Goal: Check status: Check status

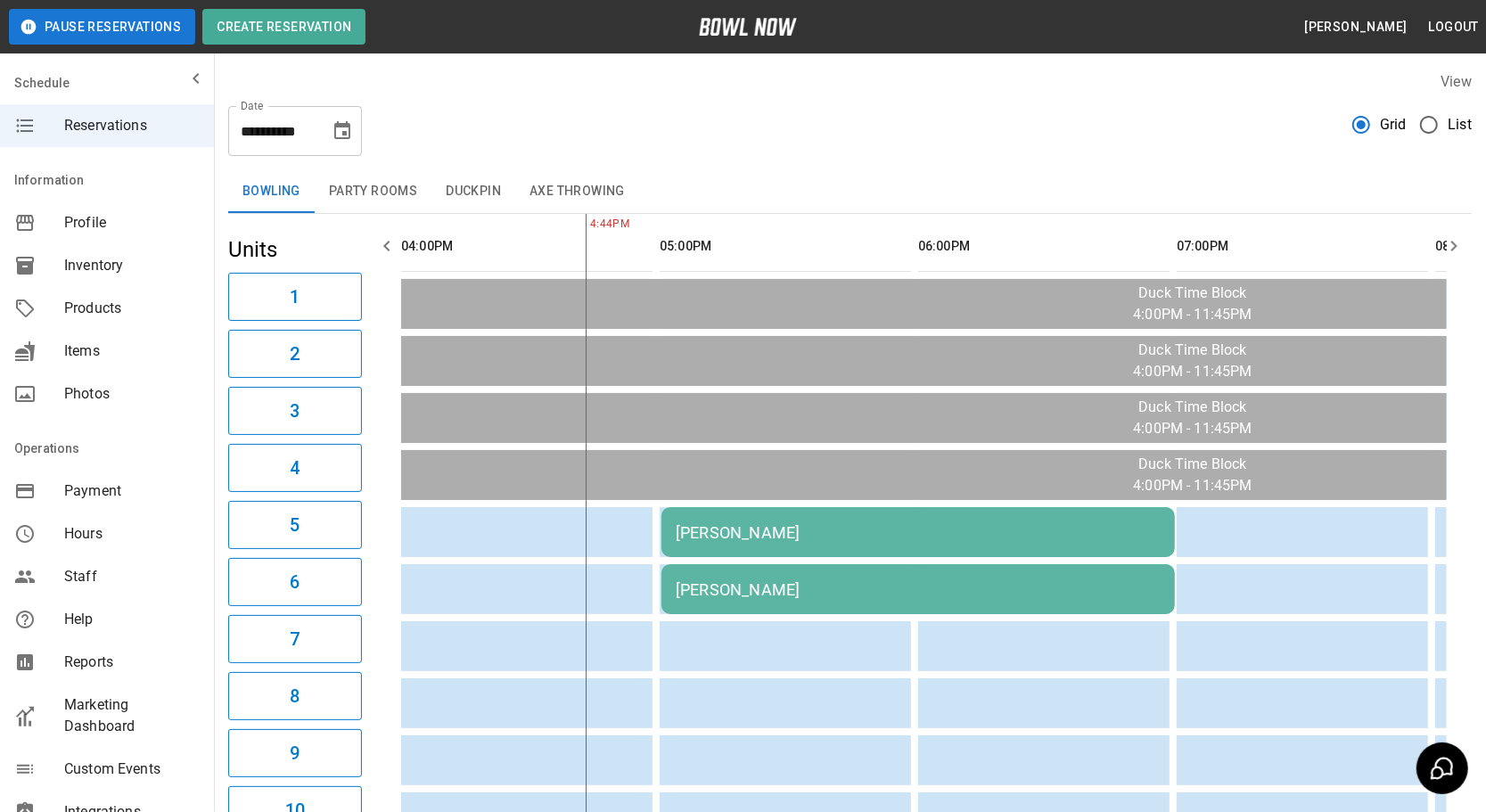
click at [903, 535] on div "[PERSON_NAME]" at bounding box center [918, 532] width 485 height 19
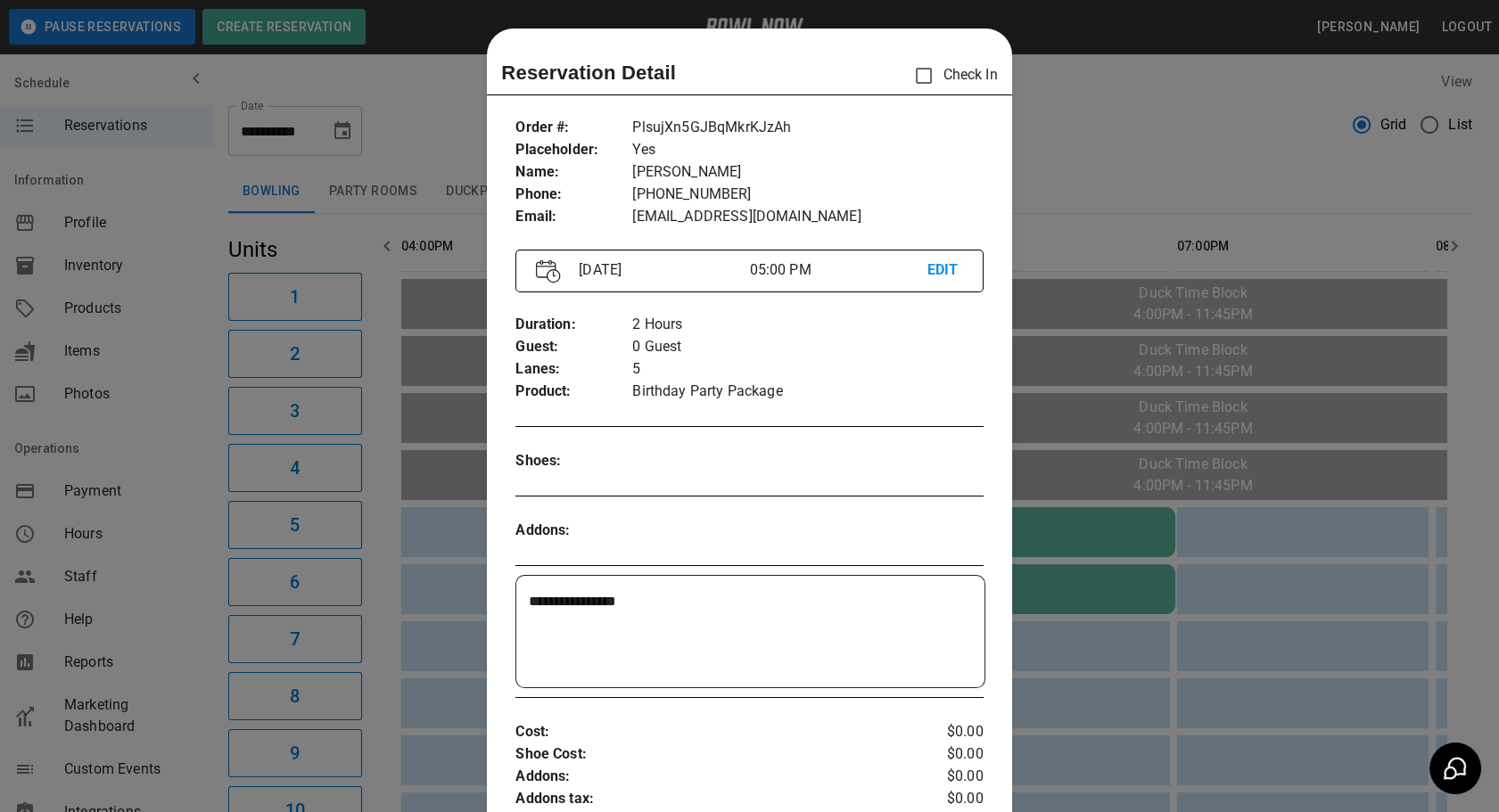
scroll to position [27, 0]
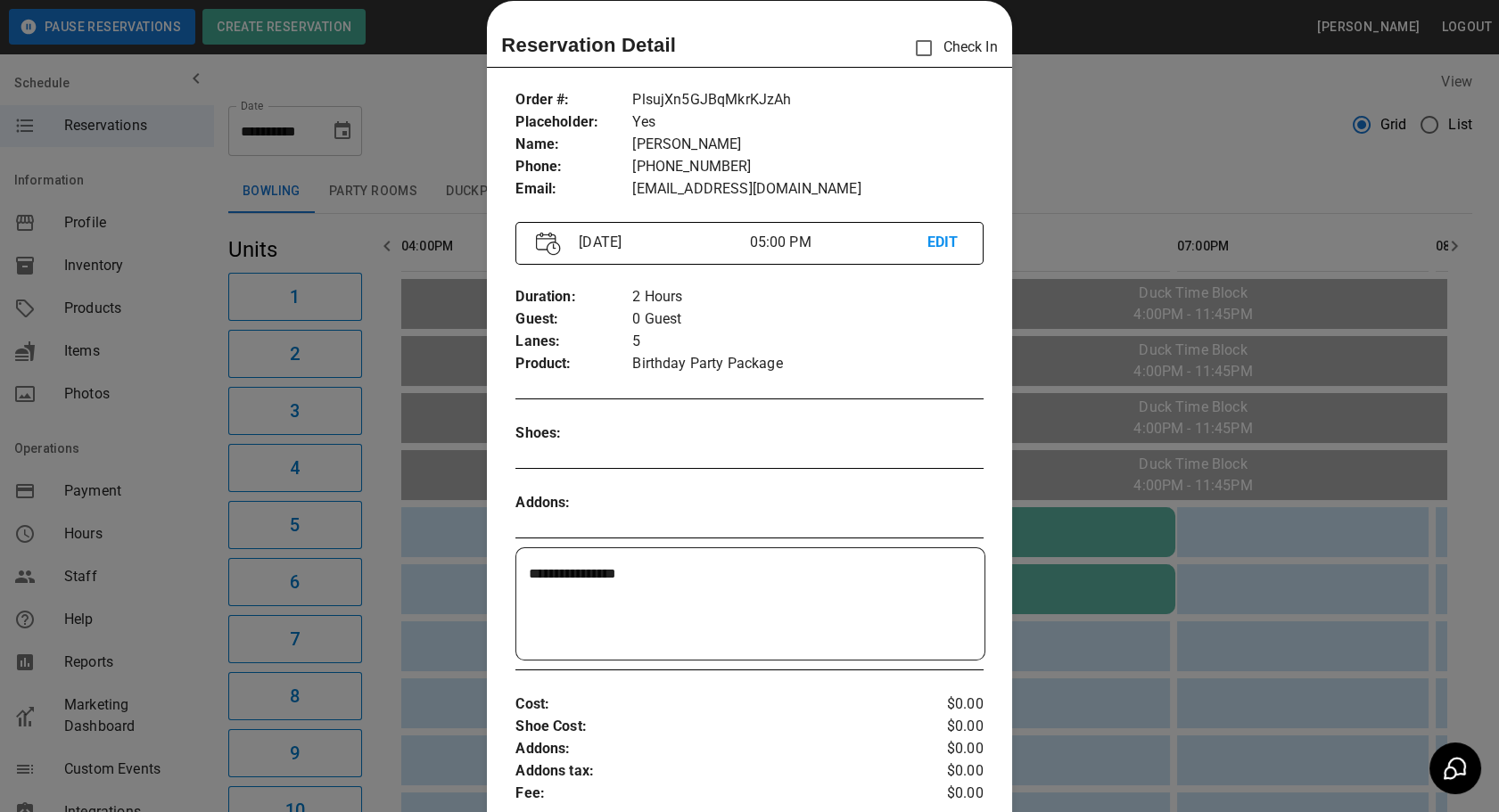
click at [1124, 184] on div at bounding box center [749, 406] width 1499 height 812
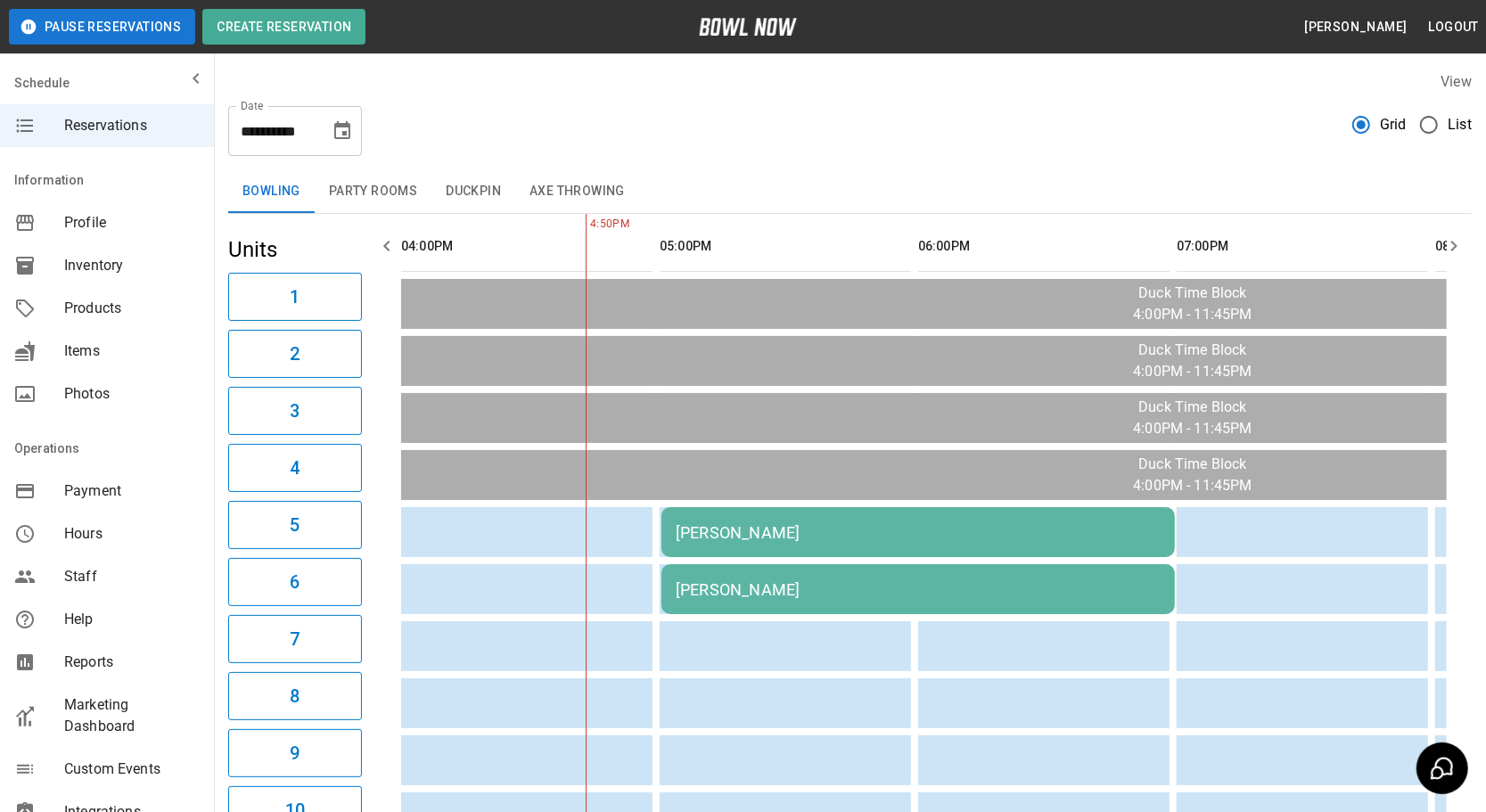
click at [1021, 536] on div "[PERSON_NAME]" at bounding box center [918, 532] width 485 height 19
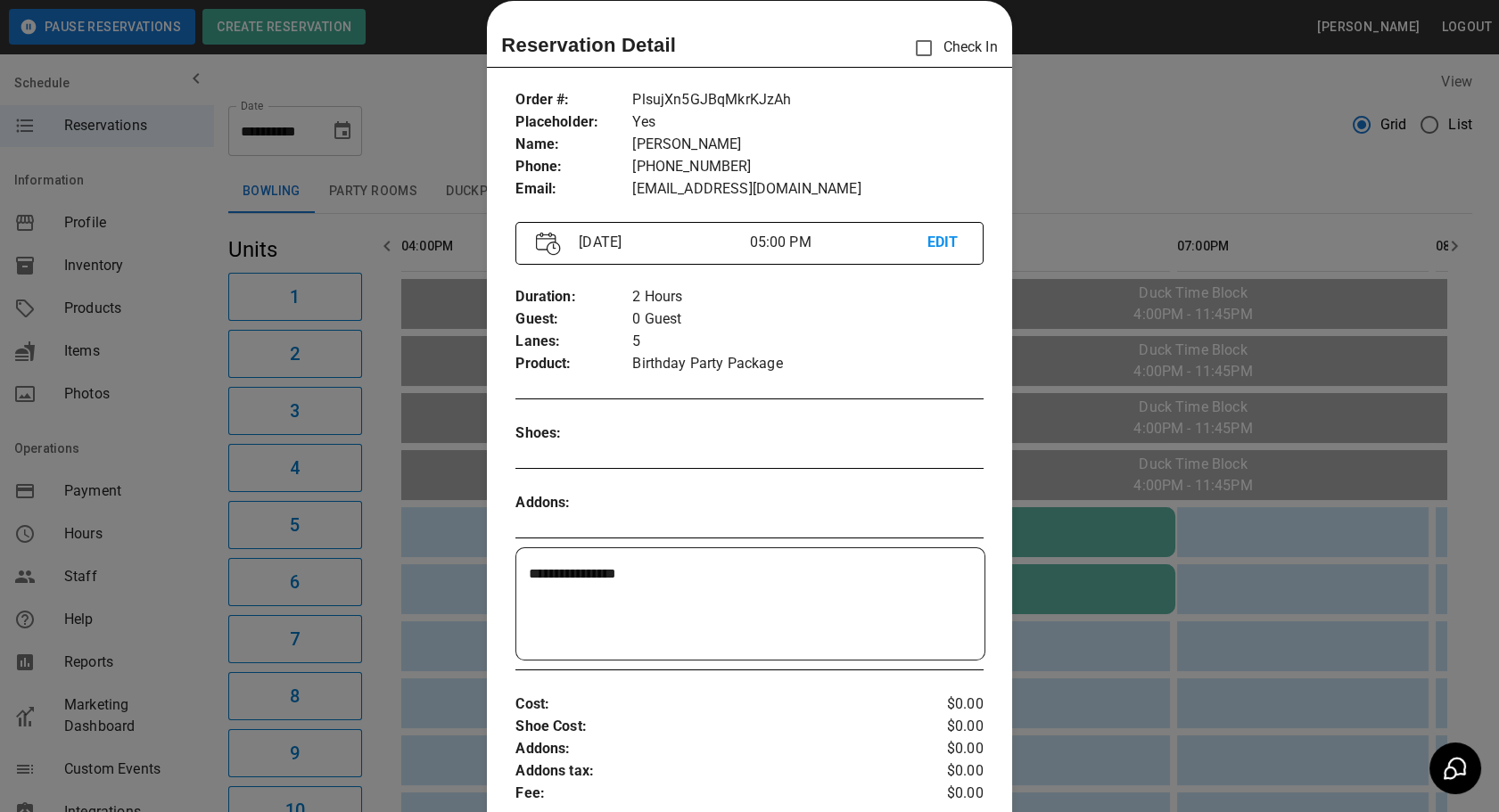
click at [1021, 536] on div at bounding box center [749, 406] width 1499 height 812
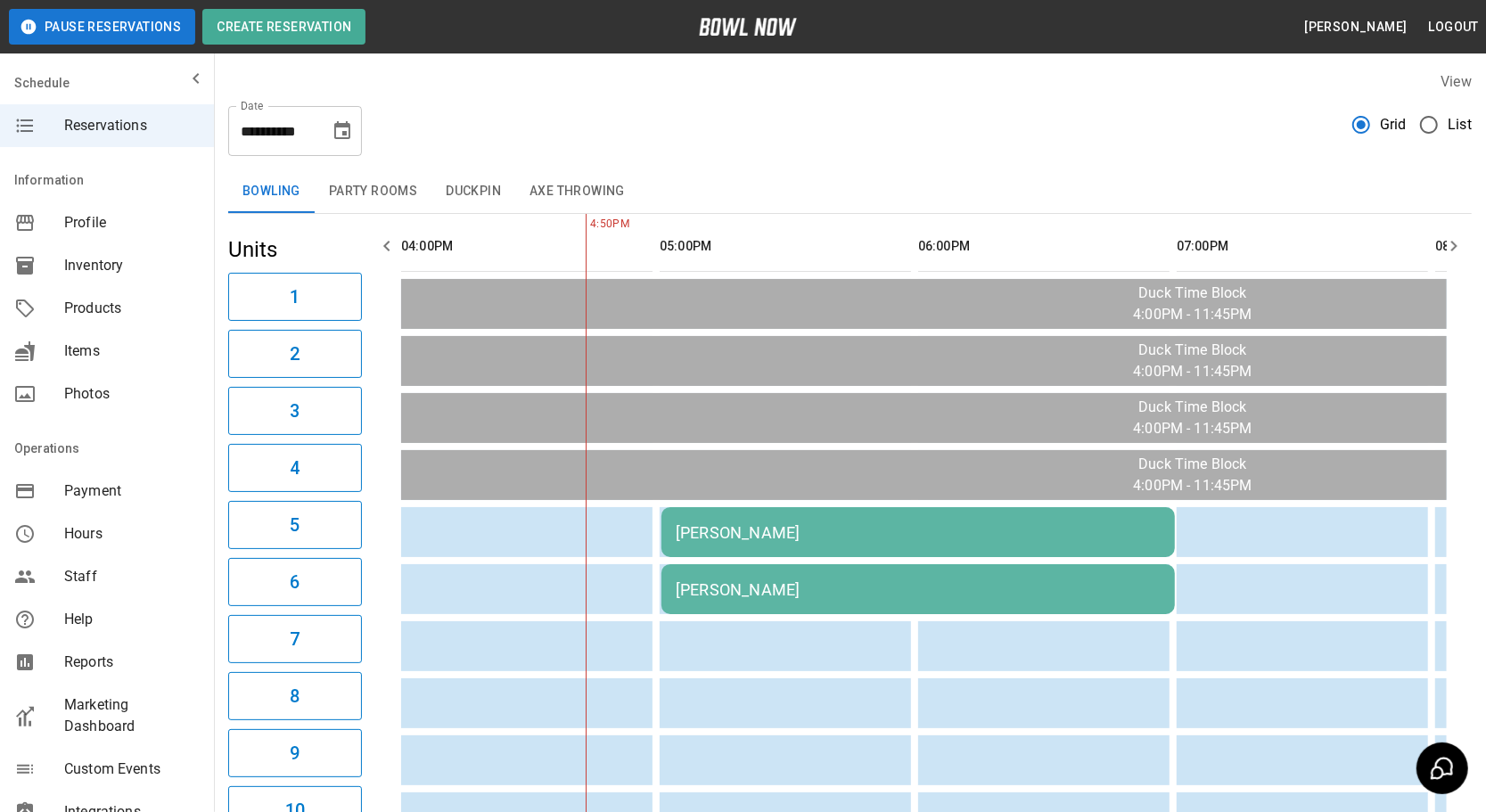
click at [1036, 537] on div "[PERSON_NAME]" at bounding box center [918, 532] width 485 height 19
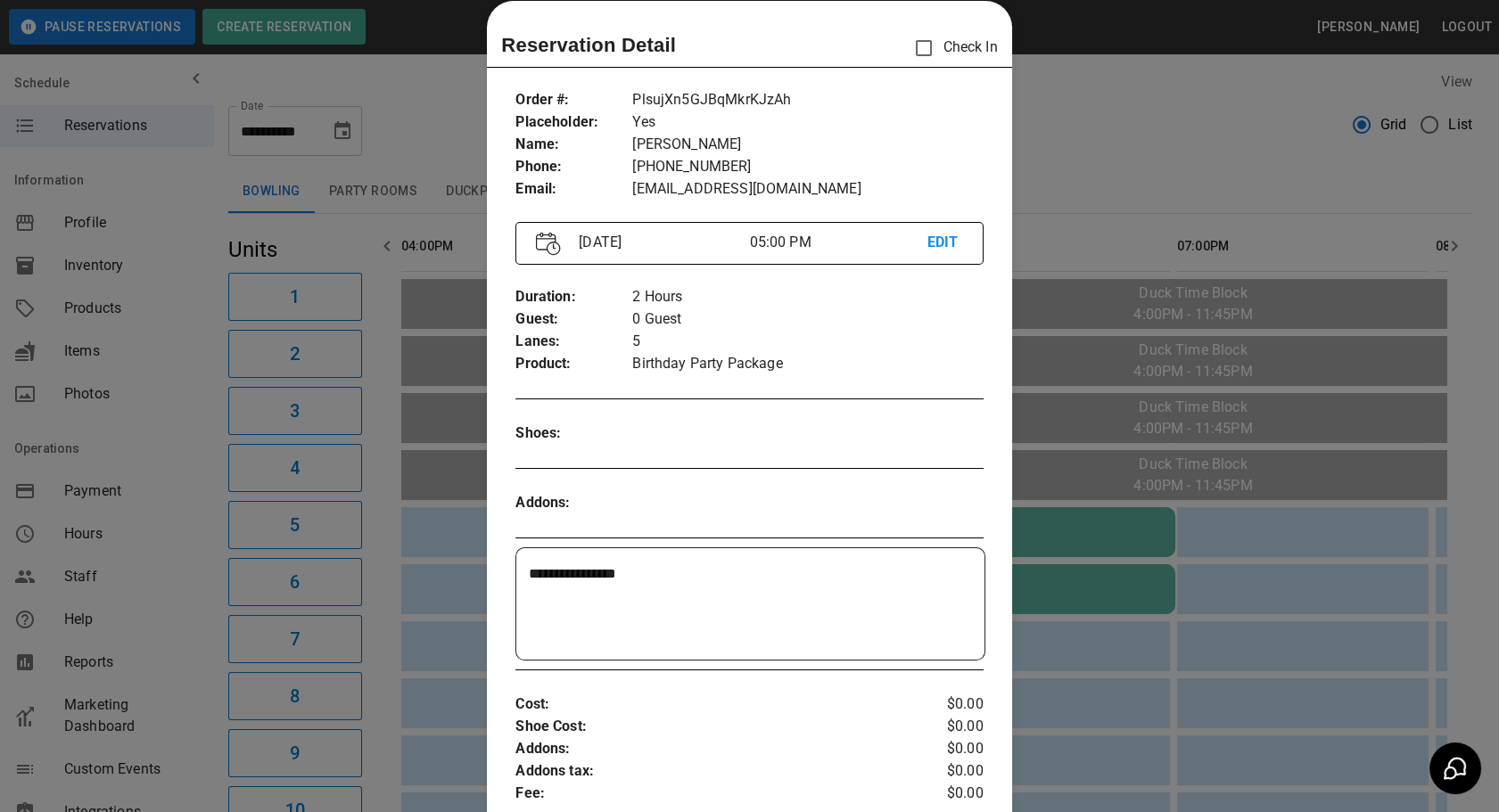
click at [1045, 142] on div at bounding box center [749, 406] width 1499 height 812
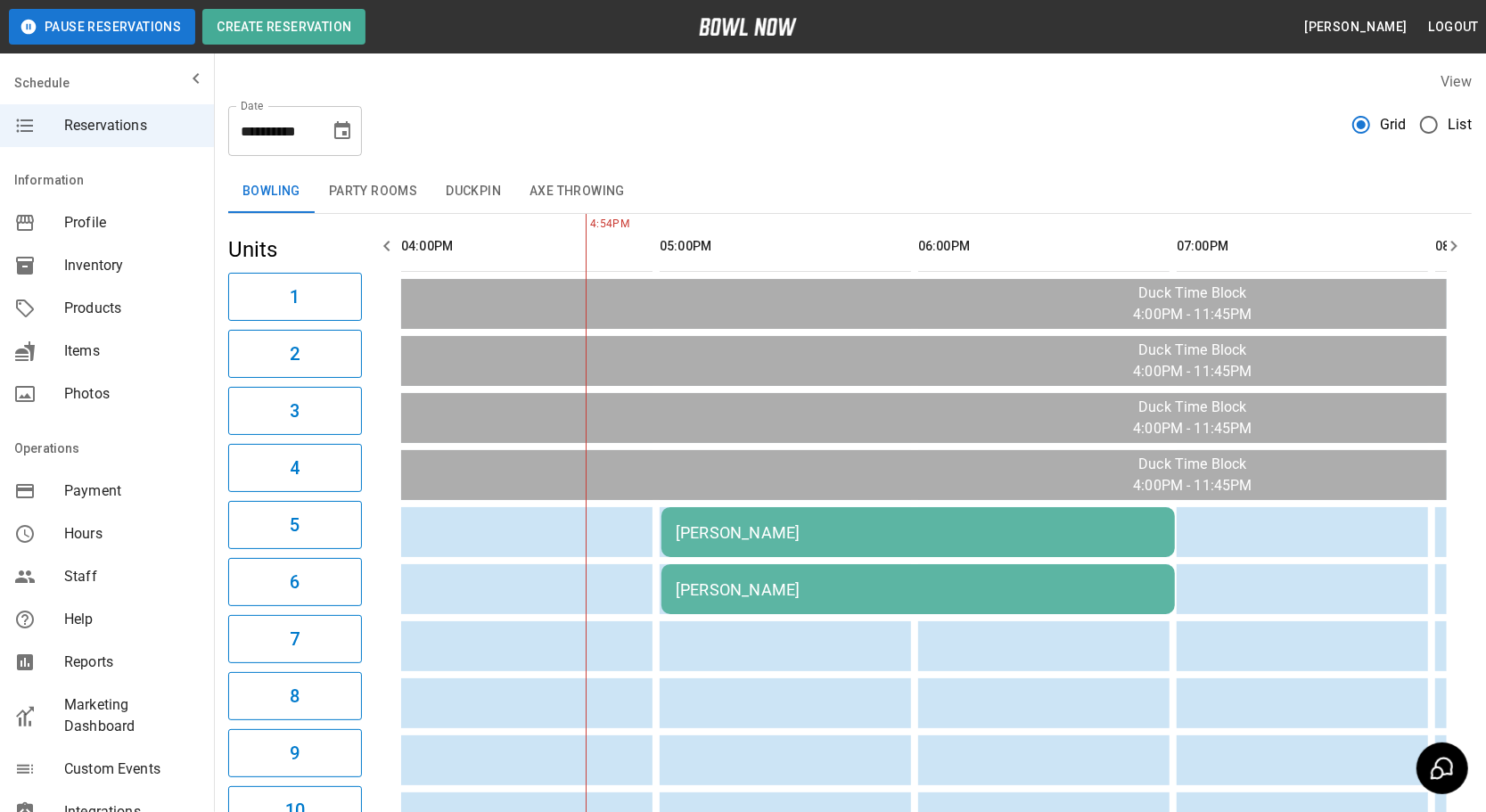
click at [859, 517] on td "[PERSON_NAME]" at bounding box center [919, 531] width 514 height 50
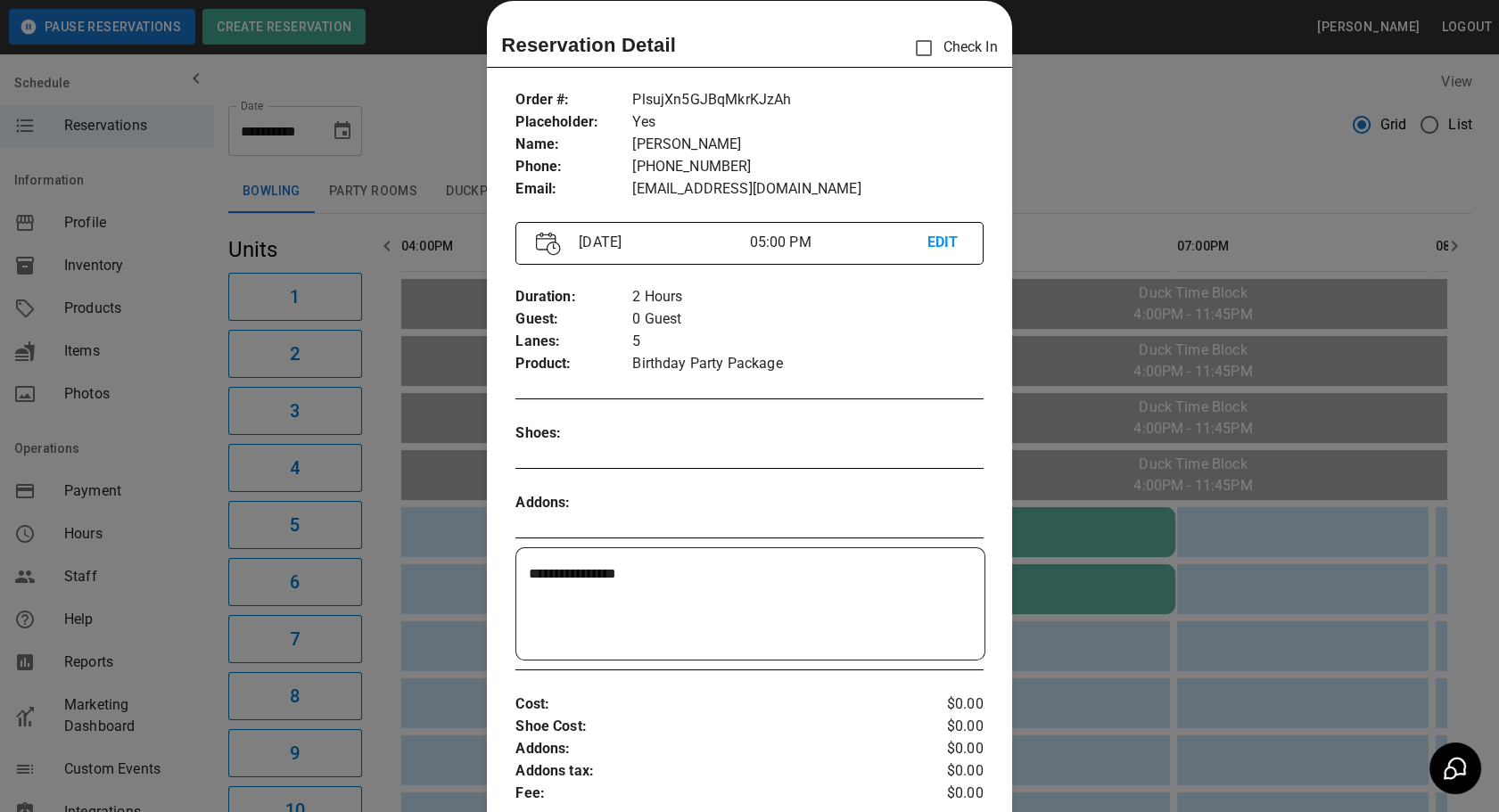
click at [1059, 126] on div at bounding box center [749, 406] width 1499 height 812
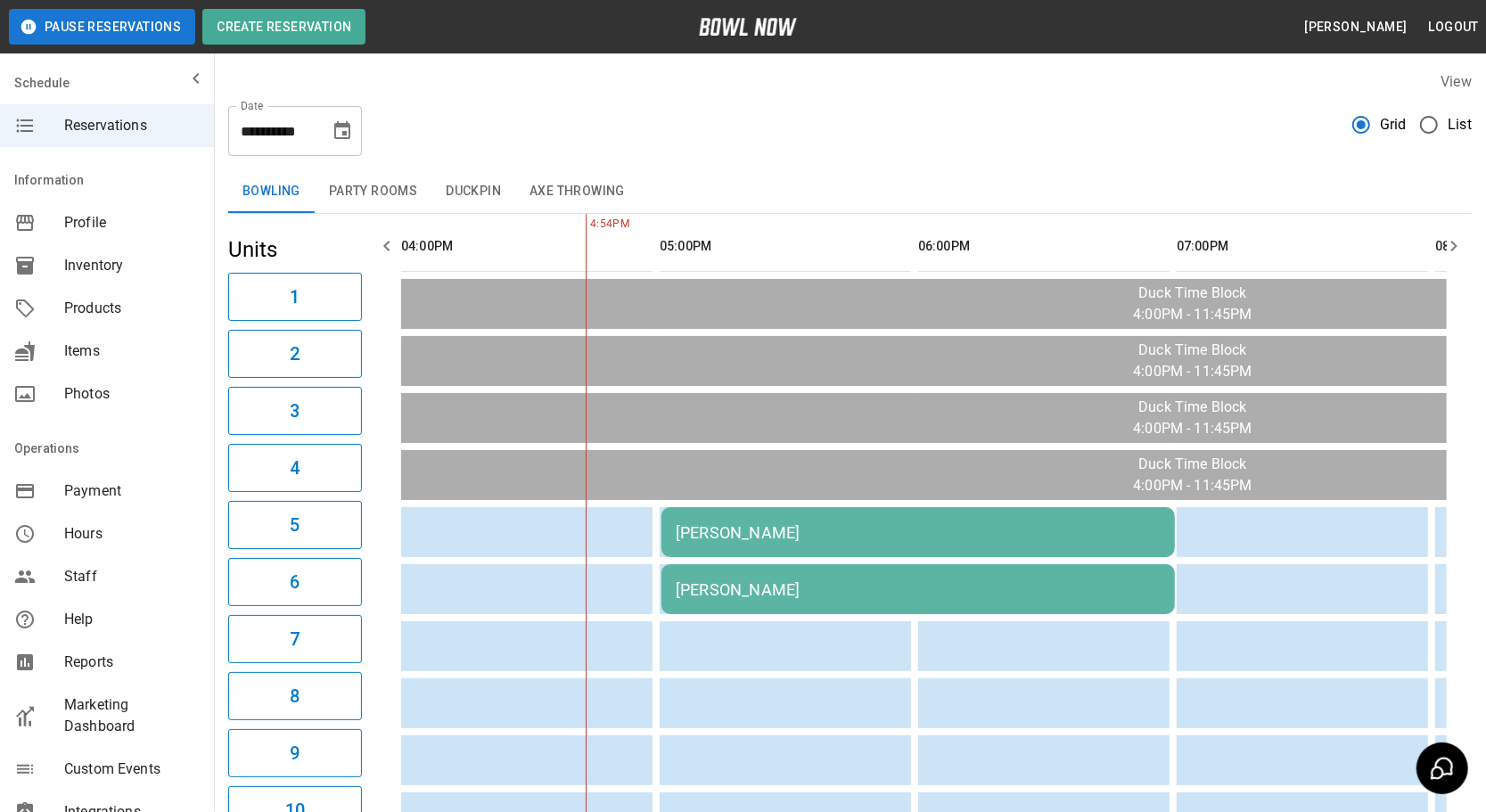
click at [973, 523] on div "[PERSON_NAME]" at bounding box center [918, 532] width 485 height 19
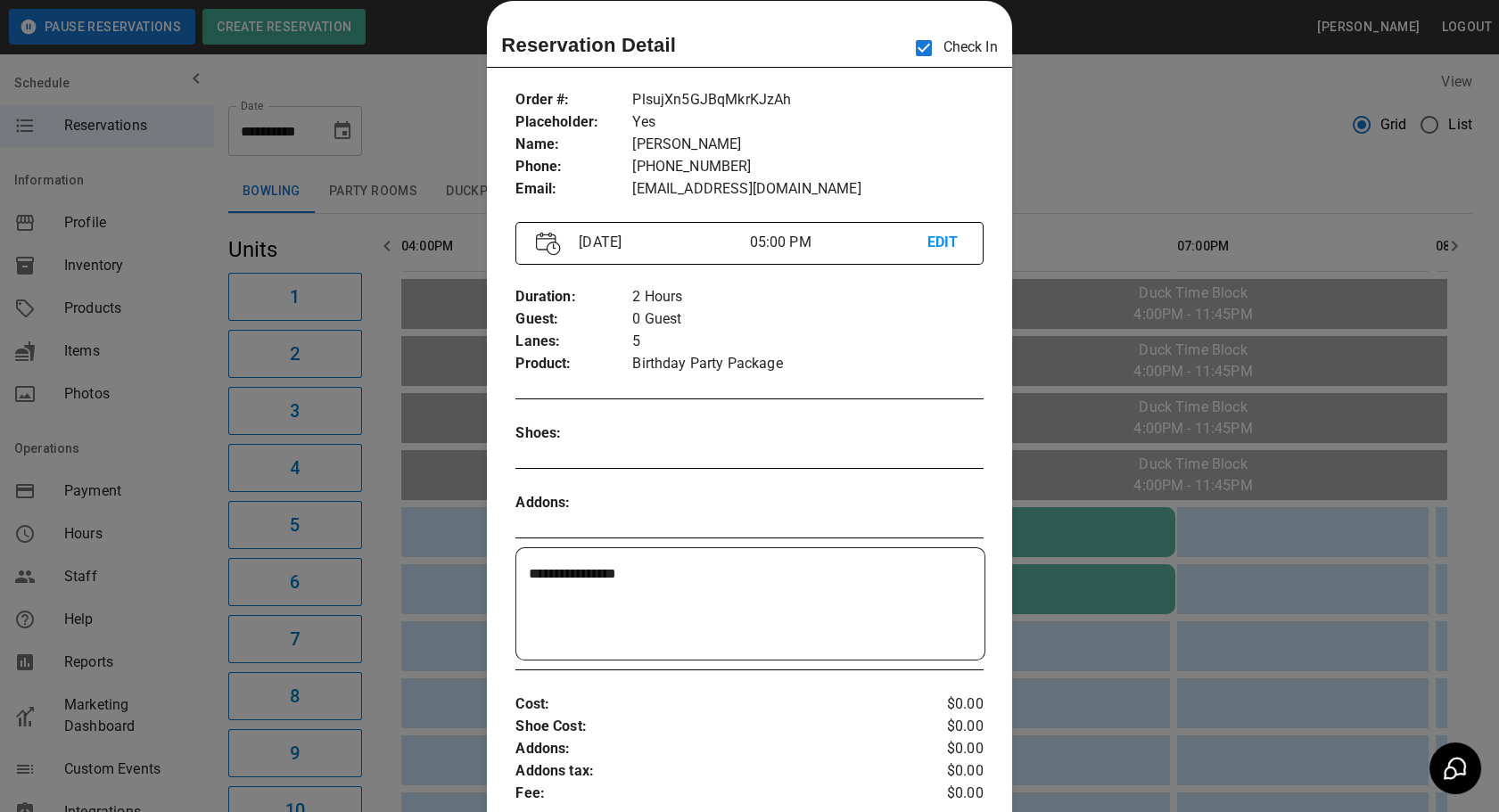
click at [1111, 162] on div at bounding box center [749, 406] width 1499 height 812
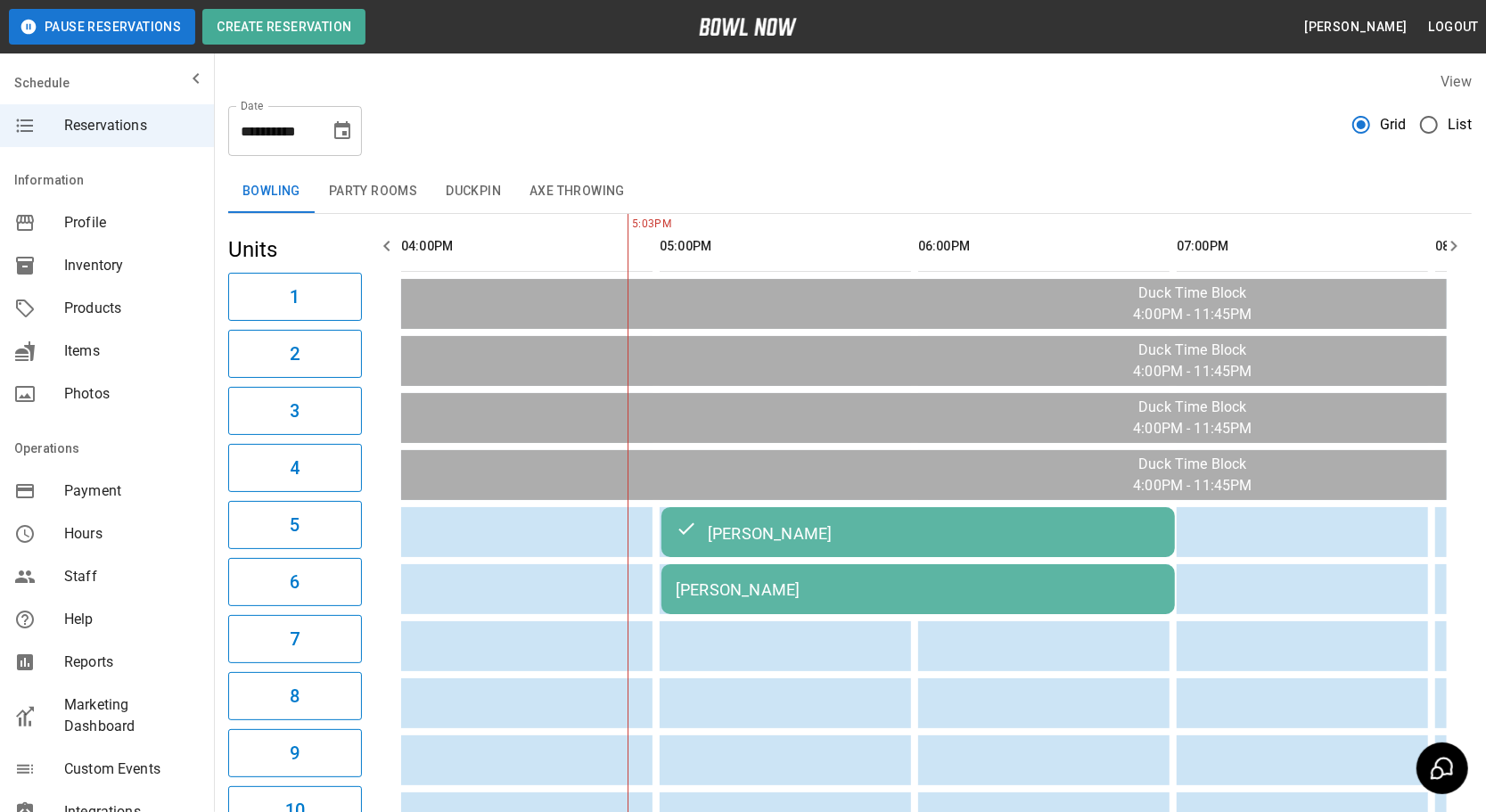
click at [1024, 580] on div "[PERSON_NAME]" at bounding box center [918, 589] width 485 height 19
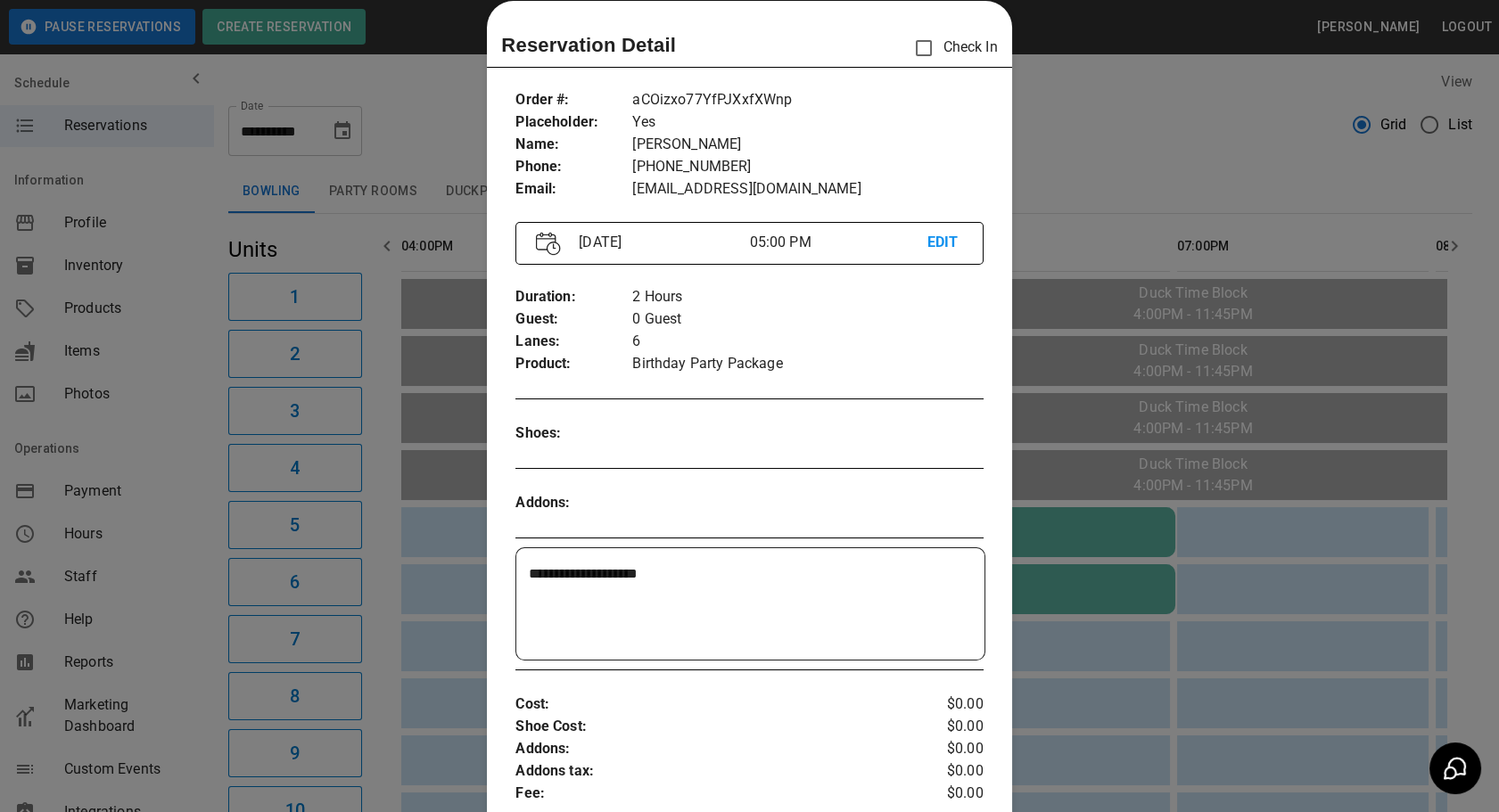
click at [1074, 171] on div at bounding box center [749, 406] width 1499 height 812
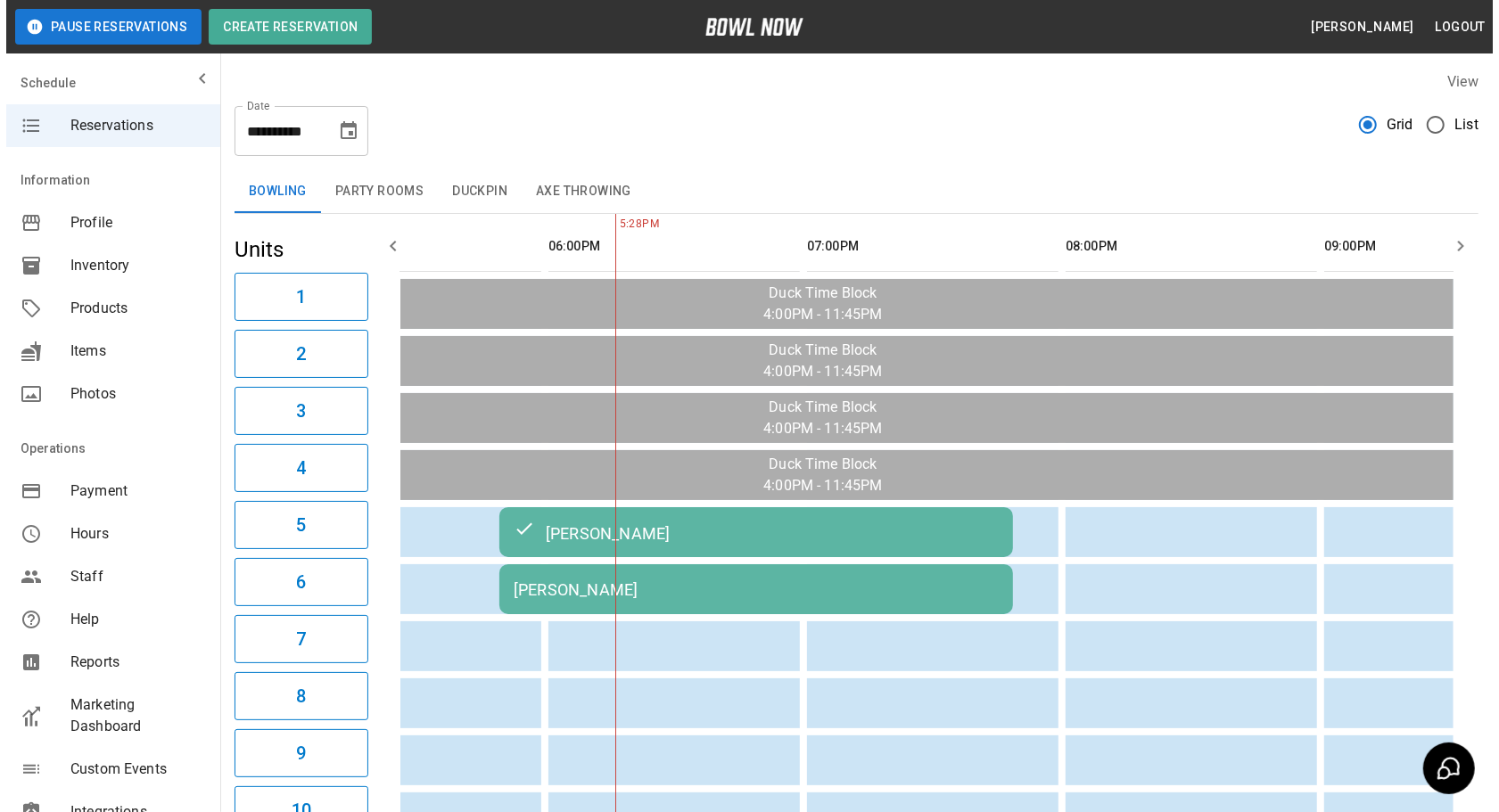
scroll to position [0, 0]
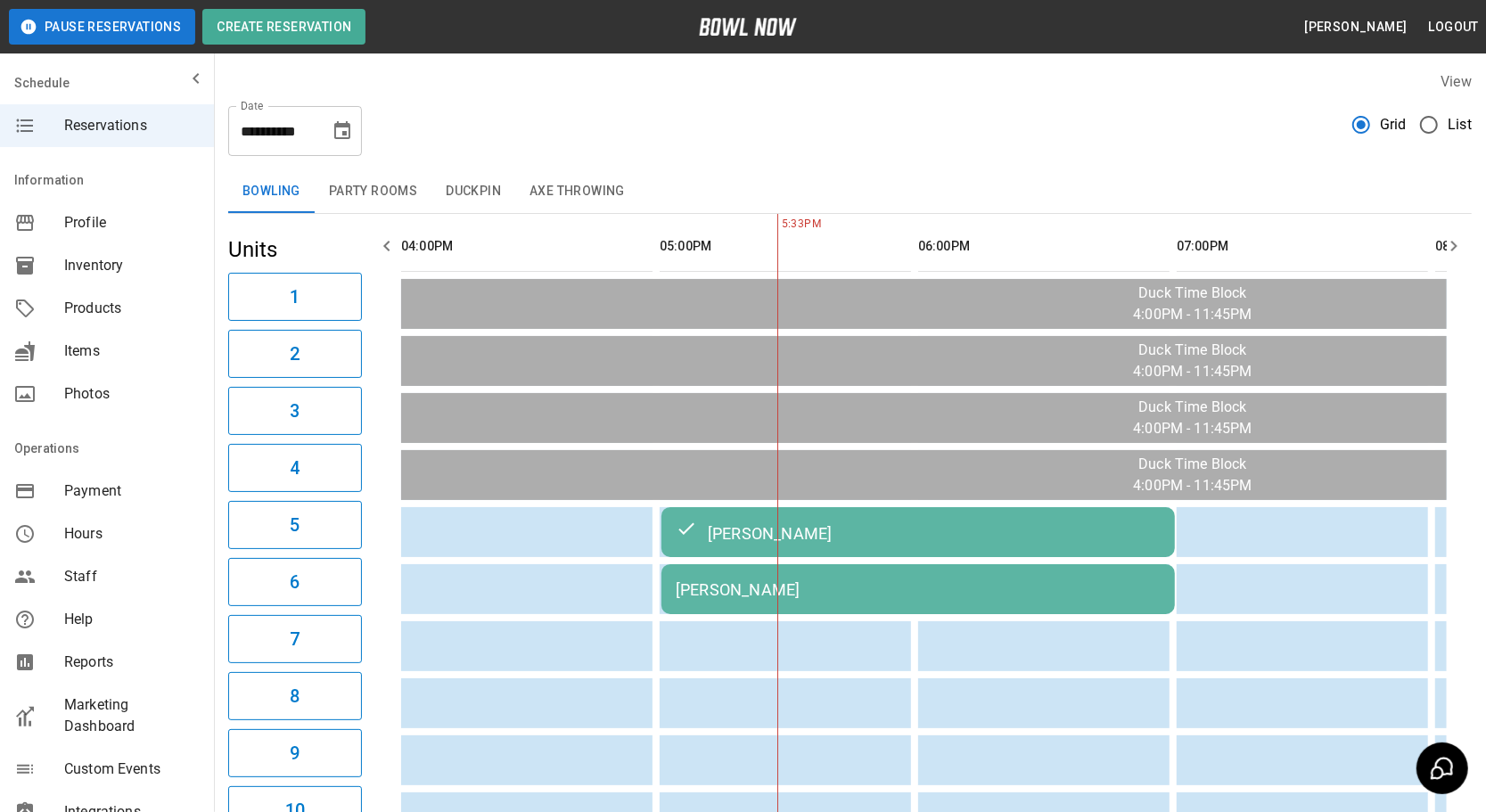
click at [464, 192] on button "Duckpin" at bounding box center [474, 192] width 84 height 43
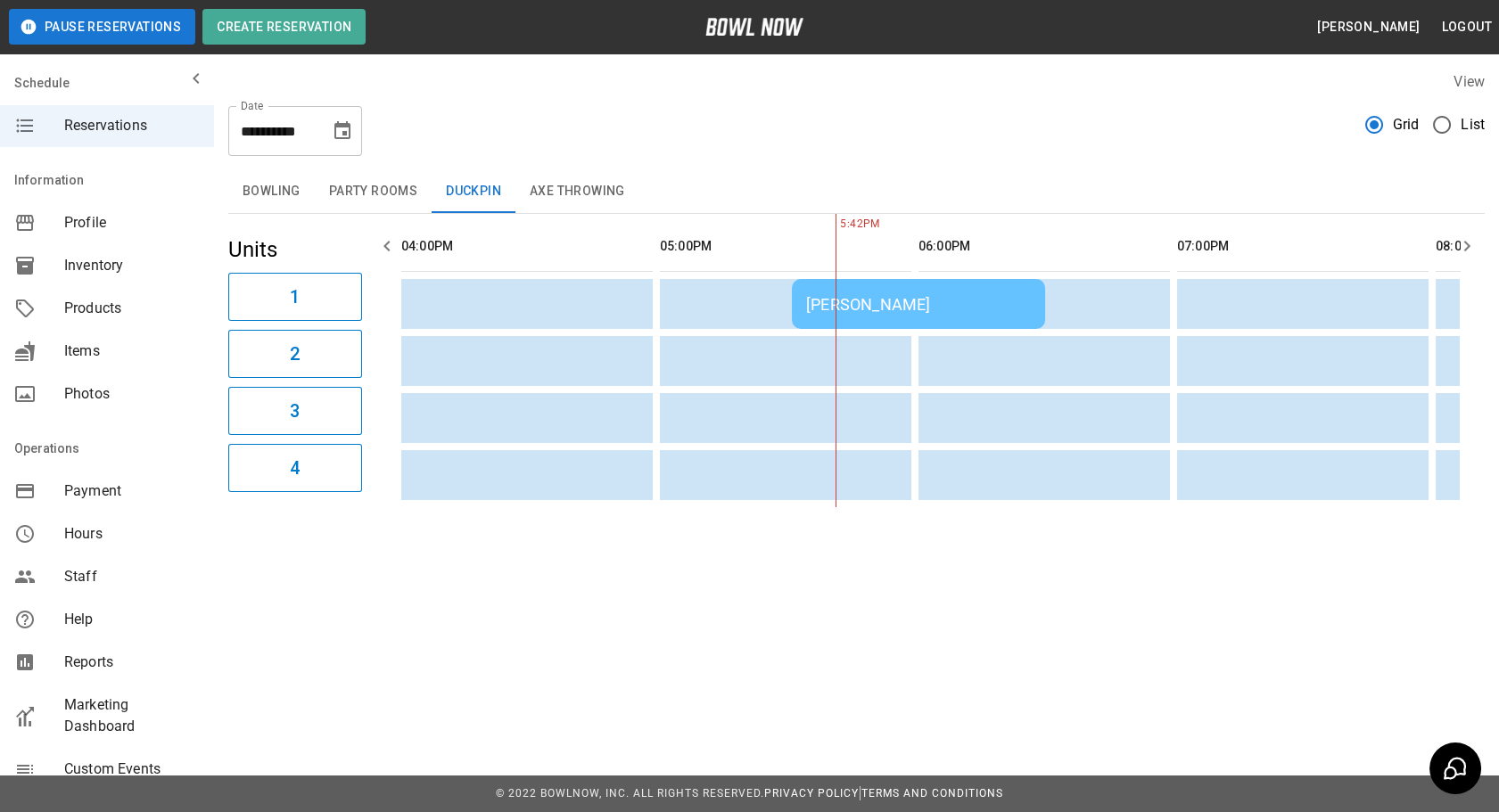
click at [875, 303] on div "Maria Coover" at bounding box center [919, 304] width 224 height 19
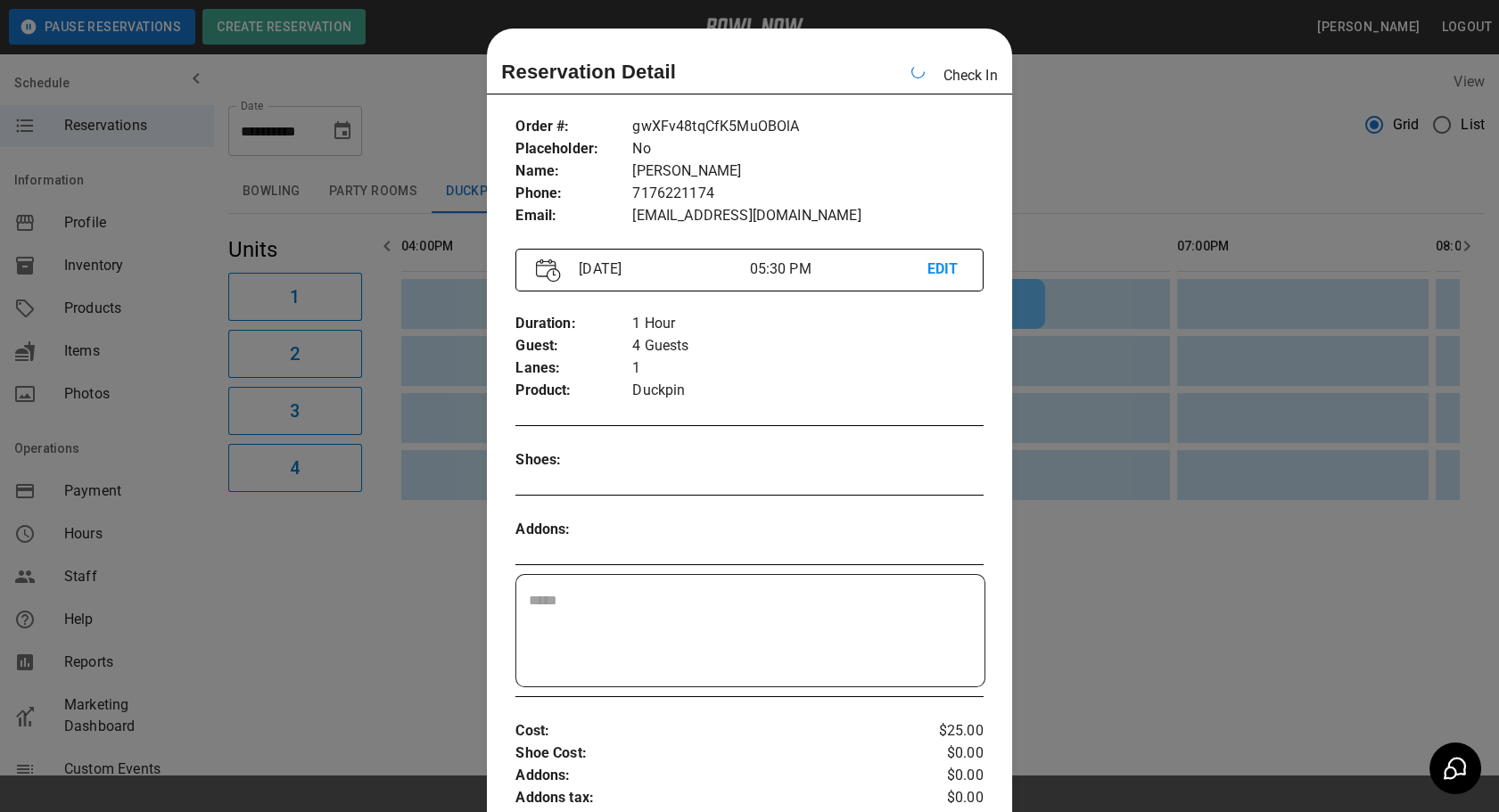
scroll to position [27, 0]
